Goal: Task Accomplishment & Management: Use online tool/utility

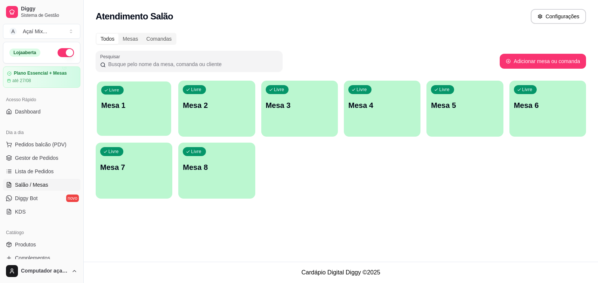
click at [143, 127] on div "Livre Mesa 1" at bounding box center [134, 105] width 74 height 46
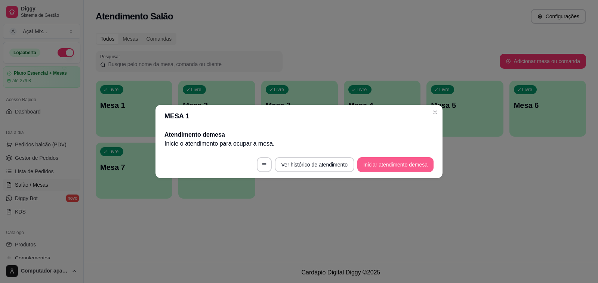
click at [370, 169] on button "Iniciar atendimento de mesa" at bounding box center [396, 164] width 76 height 15
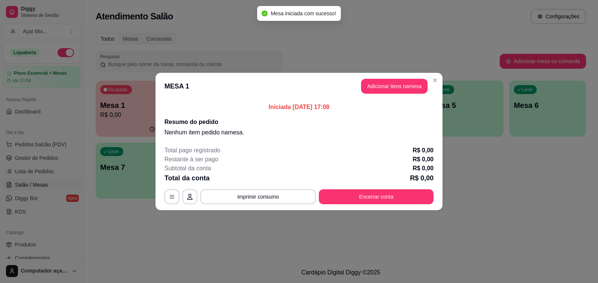
click at [378, 79] on header "MESA 1 Adicionar itens na mesa" at bounding box center [299, 86] width 287 height 27
click at [378, 81] on button "Adicionar itens na mesa" at bounding box center [394, 86] width 67 height 15
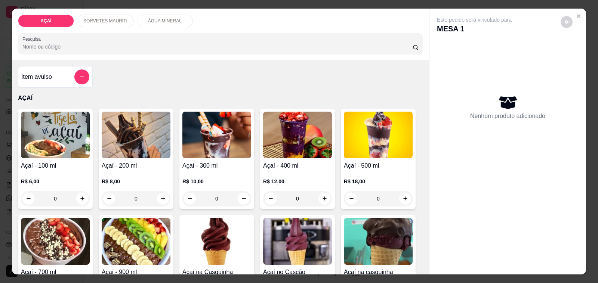
click at [185, 154] on img at bounding box center [217, 135] width 69 height 47
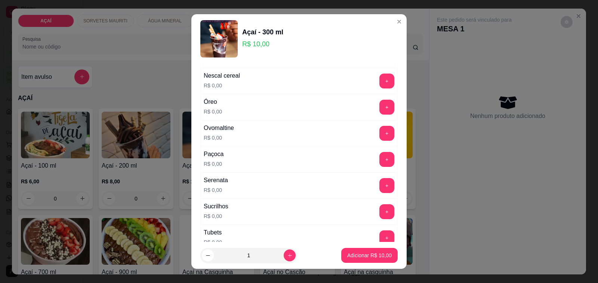
scroll to position [795, 0]
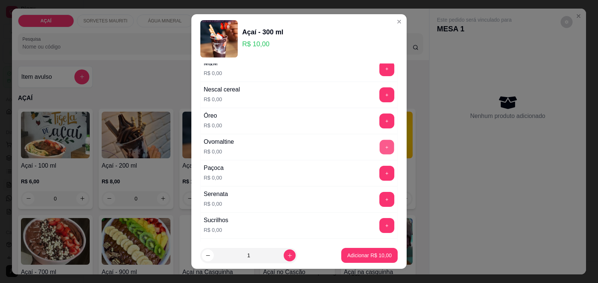
click at [380, 153] on button "+" at bounding box center [387, 147] width 15 height 15
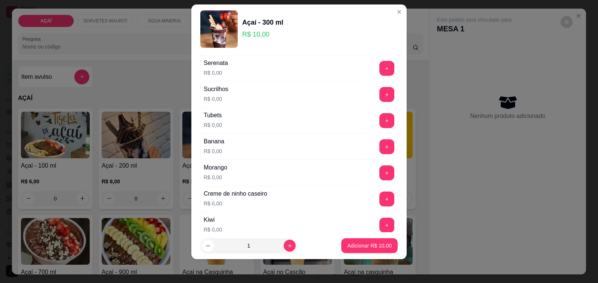
scroll to position [871, 0]
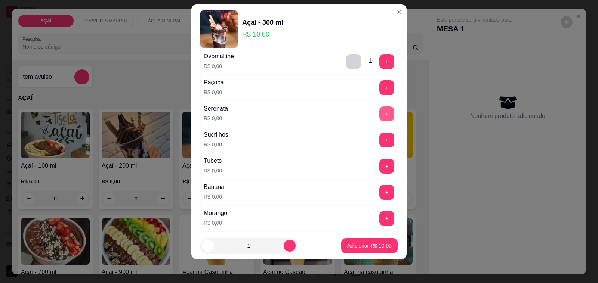
click at [380, 122] on button "+" at bounding box center [387, 114] width 15 height 15
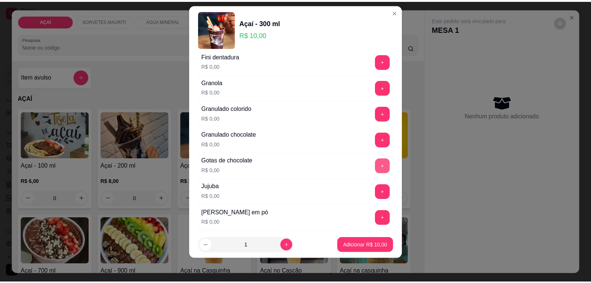
scroll to position [637, 0]
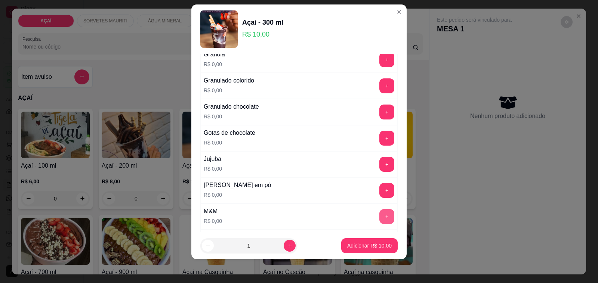
click at [380, 221] on button "+" at bounding box center [387, 216] width 15 height 15
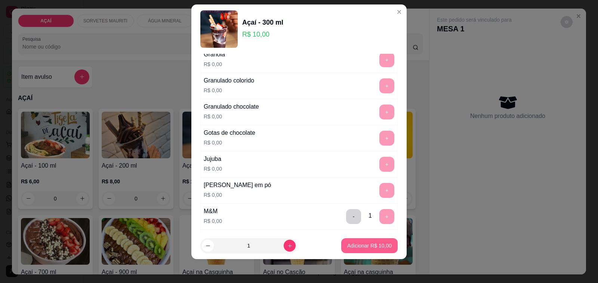
click at [378, 245] on p "Adicionar R$ 10,00" at bounding box center [369, 245] width 45 height 7
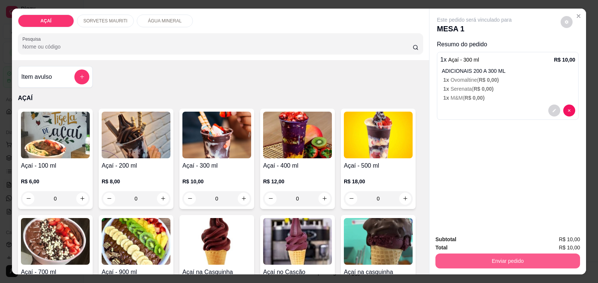
click at [458, 261] on button "Enviar pedido" at bounding box center [508, 261] width 145 height 15
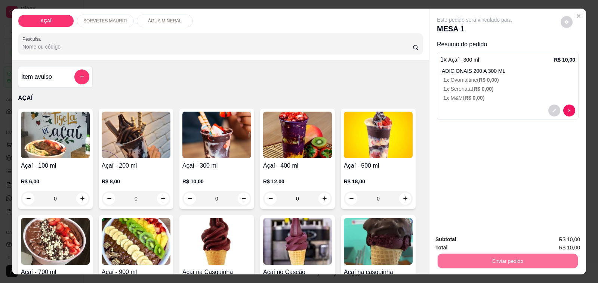
click at [455, 239] on button "Não registrar e enviar pedido" at bounding box center [483, 240] width 76 height 14
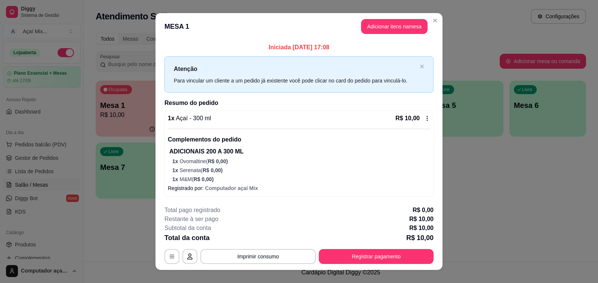
click at [346, 265] on footer "**********" at bounding box center [299, 235] width 287 height 70
click at [345, 260] on button "Registrar pagamento" at bounding box center [376, 256] width 115 height 15
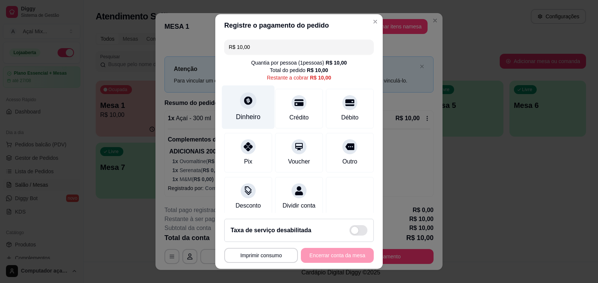
click at [239, 119] on div "Dinheiro" at bounding box center [248, 117] width 25 height 10
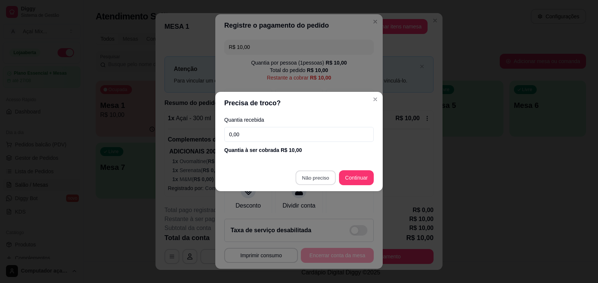
click at [305, 171] on button "Não preciso" at bounding box center [315, 178] width 40 height 15
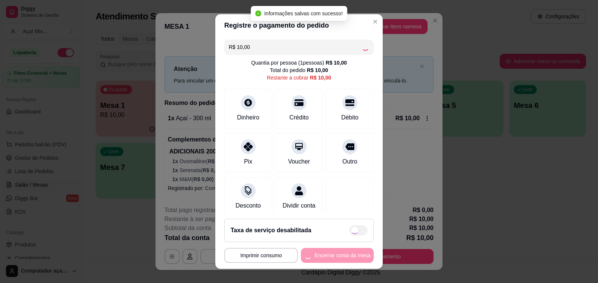
type input "R$ 0,00"
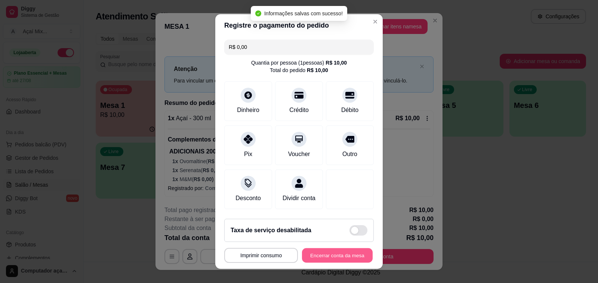
click at [351, 249] on button "Encerrar conta da mesa" at bounding box center [337, 256] width 71 height 15
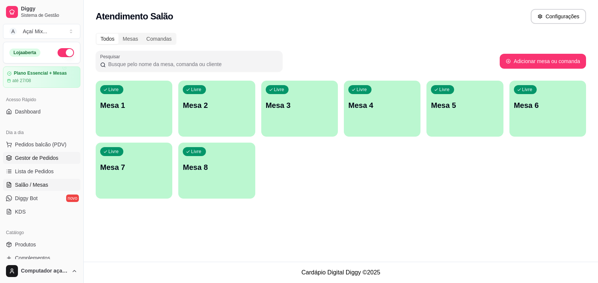
click at [55, 158] on span "Gestor de Pedidos" at bounding box center [36, 157] width 43 height 7
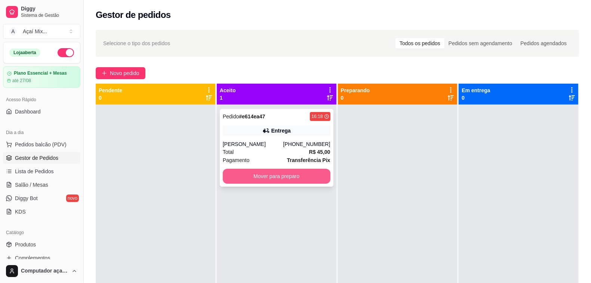
click at [303, 174] on button "Mover para preparo" at bounding box center [277, 176] width 108 height 15
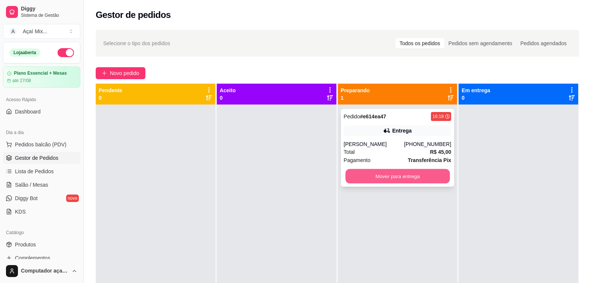
click at [381, 171] on button "Mover para entrega" at bounding box center [398, 176] width 104 height 15
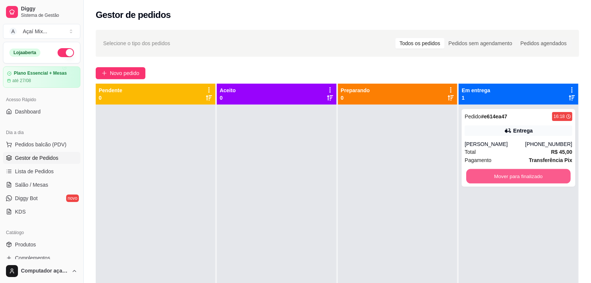
click at [489, 178] on button "Mover para finalizado" at bounding box center [519, 176] width 104 height 15
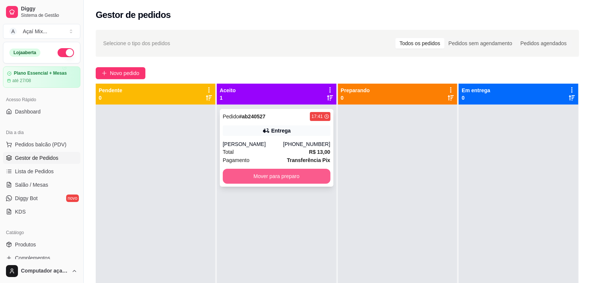
click at [291, 180] on button "Mover para preparo" at bounding box center [277, 176] width 108 height 15
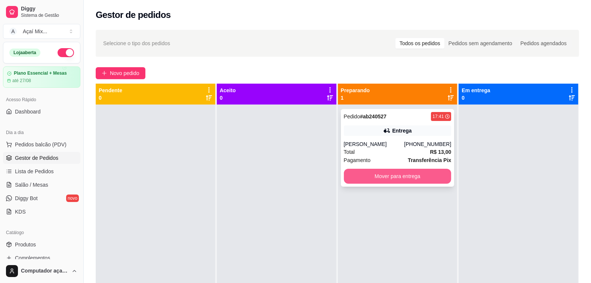
click at [416, 181] on button "Mover para entrega" at bounding box center [398, 176] width 108 height 15
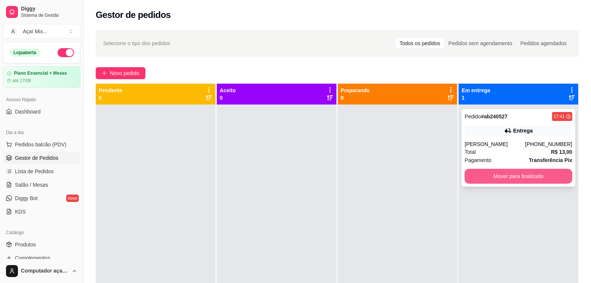
click at [470, 173] on button "Mover para finalizado" at bounding box center [519, 176] width 108 height 15
